Goal: Task Accomplishment & Management: Manage account settings

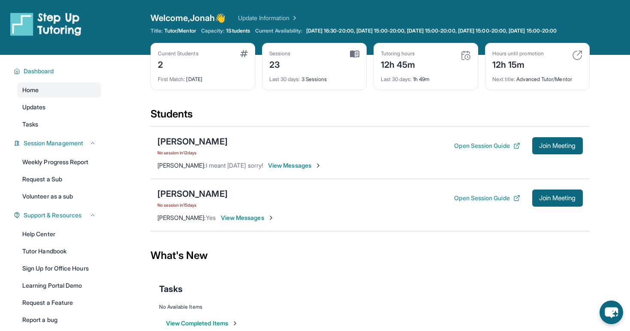
click at [279, 13] on div "Welcome, Jonah 👋 Update Information" at bounding box center [369, 18] width 439 height 12
click at [278, 12] on div "Welcome, Jonah 👋 Update Information" at bounding box center [369, 18] width 439 height 12
click at [279, 15] on link "Update Information" at bounding box center [268, 18] width 60 height 9
click at [368, 33] on span "[DATE] 16:30-20:00, [DATE] 15:00-20:00, [DATE] 15:00-20:00, [DATE] 15:00-20:00,…" at bounding box center [431, 30] width 251 height 7
